Goal: Task Accomplishment & Management: Use online tool/utility

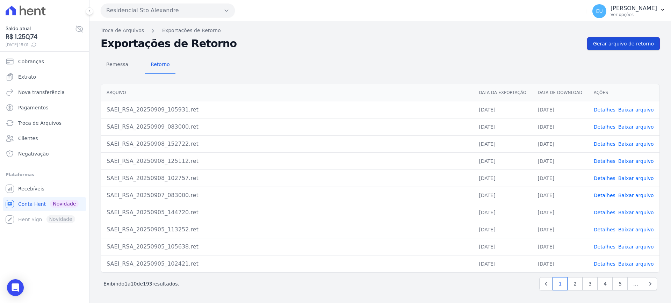
click at [620, 44] on span "Gerar arquivo de retorno" at bounding box center [623, 43] width 61 height 7
click at [35, 120] on span "Troca de Arquivos" at bounding box center [39, 122] width 43 height 7
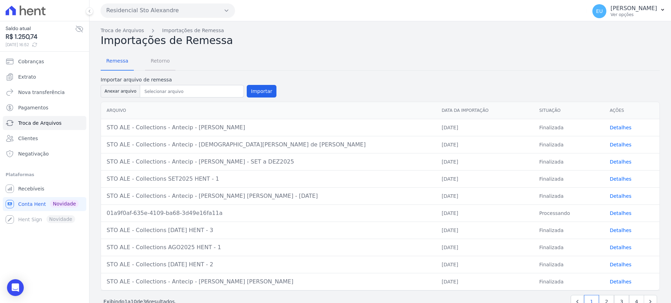
click at [154, 58] on span "Retorno" at bounding box center [160, 61] width 28 height 14
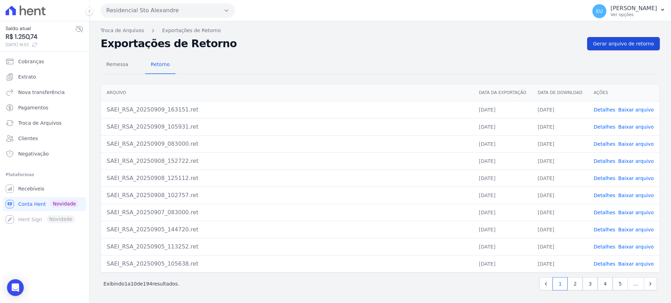
click at [619, 42] on span "Gerar arquivo de retorno" at bounding box center [623, 43] width 61 height 7
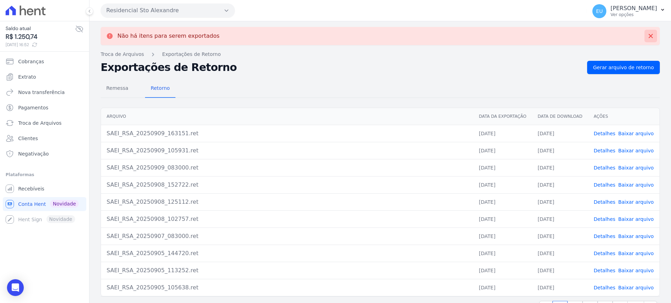
click at [647, 34] on icon at bounding box center [650, 35] width 7 height 7
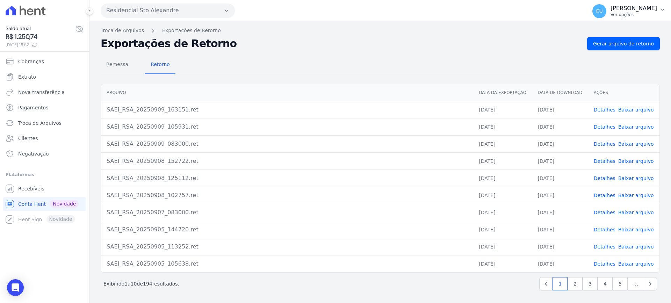
click at [645, 10] on p "[PERSON_NAME]" at bounding box center [633, 8] width 46 height 7
click at [604, 30] on link "Logout" at bounding box center [625, 30] width 89 height 13
